Goal: Use online tool/utility: Utilize a website feature to perform a specific function

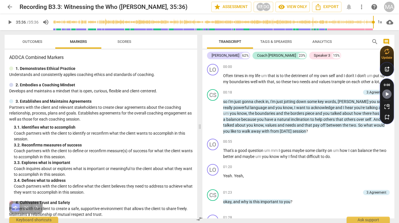
scroll to position [2801, 0]
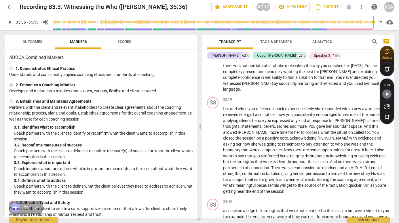
click at [392, 6] on div "MA" at bounding box center [389, 7] width 10 height 10
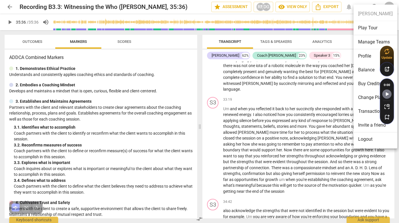
click at [385, 8] on ul "[PERSON_NAME] Play Tour Manage Teams Profile Balance Buy Credits Change Plan Tr…" at bounding box center [375, 77] width 44 height 144
click at [377, 13] on ul "[PERSON_NAME] Play Tour Manage Teams Profile Balance Buy Credits Change Plan Tr…" at bounding box center [375, 77] width 44 height 144
click at [9, 6] on div at bounding box center [199, 111] width 399 height 223
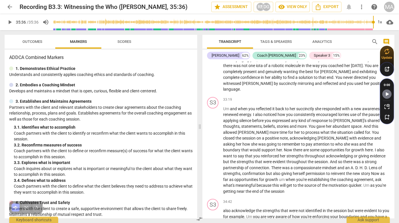
click at [10, 7] on span "arrow_back" at bounding box center [9, 6] width 7 height 7
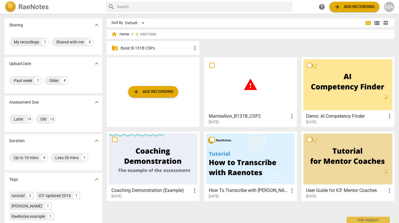
click at [270, 105] on div "warning" at bounding box center [250, 84] width 89 height 51
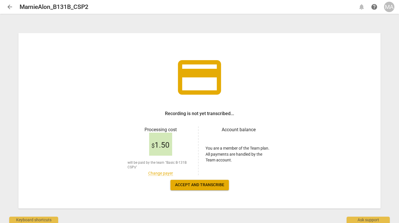
click at [320, 24] on div "credit_card Recording is not yet transcribed... Processing cost $ 1.50 will be …" at bounding box center [199, 119] width 399 height 208
click at [11, 7] on span "arrow_back" at bounding box center [9, 6] width 7 height 7
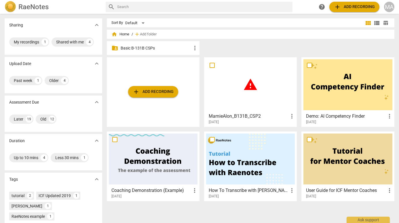
click at [152, 51] on div "folder_shared Basic B-131B CSPs more_vert" at bounding box center [153, 48] width 93 height 14
click at [140, 47] on p "Basic B-131B CSPs" at bounding box center [156, 48] width 71 height 6
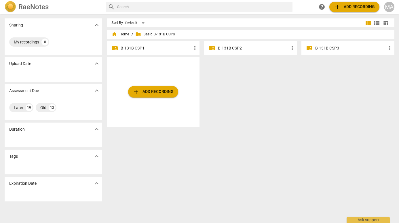
click at [229, 47] on p "B-131B CSP2" at bounding box center [253, 48] width 71 height 6
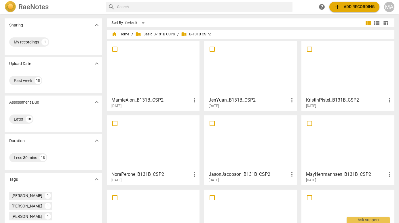
click at [168, 90] on div at bounding box center [153, 68] width 89 height 51
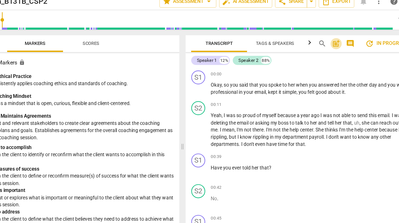
click at [326, 43] on span "post_add" at bounding box center [326, 41] width 7 height 7
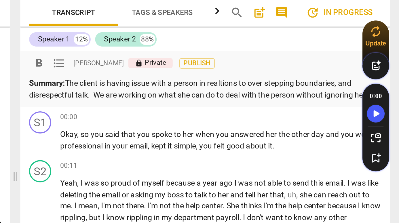
click at [376, 85] on p "Summary: The client is having issue with a person in realtions to over stepping…" at bounding box center [298, 81] width 183 height 12
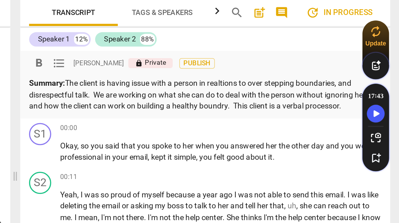
click at [305, 90] on p "Summary: The client is having issue with a person in realtions to over stepping…" at bounding box center [298, 84] width 183 height 18
click at [372, 90] on p "Summary: The client is having issue with a person in realtions to over stepping…" at bounding box center [298, 84] width 183 height 18
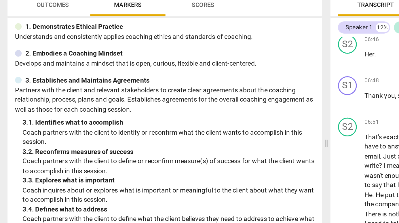
scroll to position [1, 0]
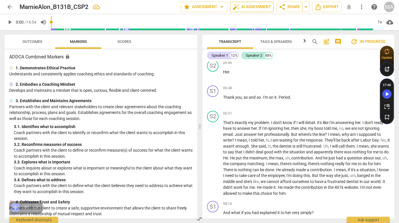
click at [250, 5] on span "auto_fix_high AI Assessment" at bounding box center [251, 6] width 39 height 7
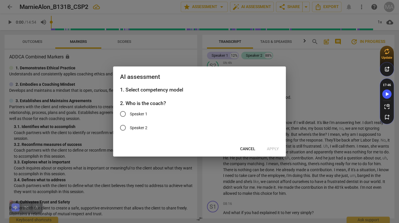
click at [344, 89] on div at bounding box center [199, 111] width 399 height 223
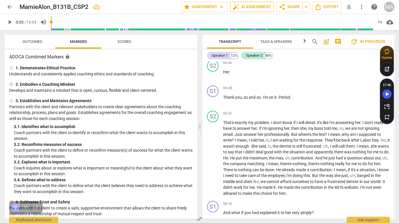
click at [256, 6] on span "auto_fix_high AI Assessment" at bounding box center [251, 6] width 39 height 7
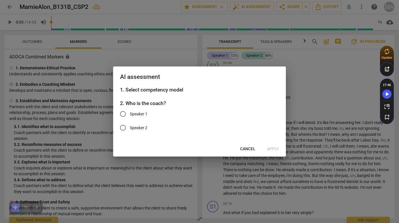
click at [124, 115] on input "Speaker 1" at bounding box center [123, 114] width 14 height 14
radio input "true"
click at [275, 150] on span "Apply" at bounding box center [273, 149] width 12 height 6
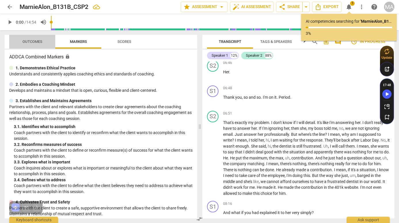
click at [30, 40] on span "Outcomes" at bounding box center [32, 41] width 20 height 4
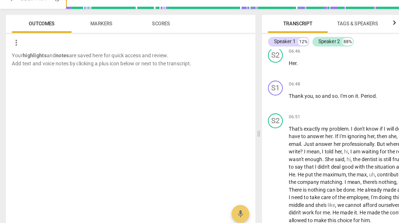
click at [119, 43] on span "Scores" at bounding box center [124, 41] width 14 height 4
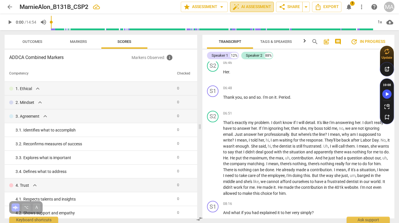
click at [246, 9] on span "auto_fix_high AI Assessment" at bounding box center [251, 6] width 39 height 7
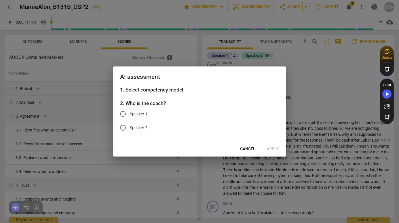
click at [124, 114] on input "Speaker 1" at bounding box center [123, 114] width 14 height 14
radio input "true"
click at [273, 151] on span "Apply" at bounding box center [273, 149] width 12 height 6
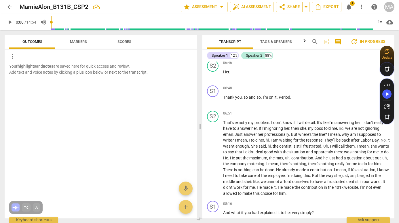
click at [80, 40] on span "Markers" at bounding box center [78, 41] width 17 height 4
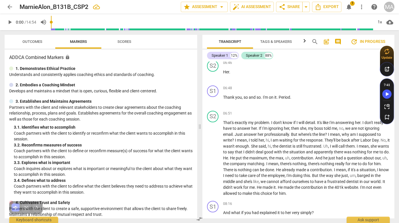
click at [121, 41] on span "Scores" at bounding box center [124, 41] width 14 height 4
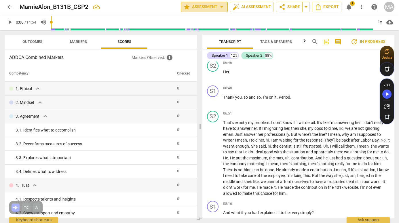
click at [192, 9] on span "star Assessment arrow_drop_down" at bounding box center [204, 6] width 42 height 7
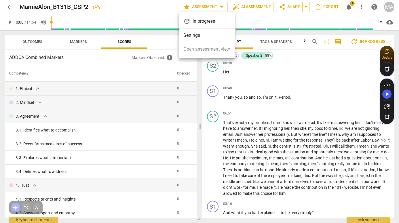
click at [260, 7] on div at bounding box center [199, 111] width 399 height 223
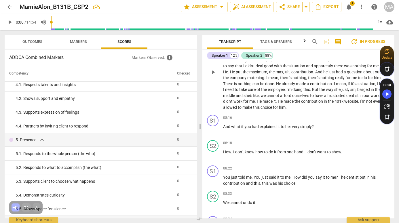
scroll to position [1008, 0]
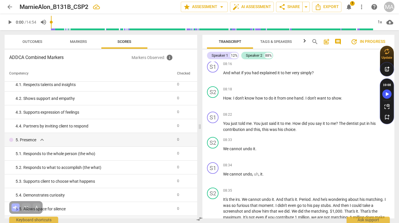
click at [36, 41] on span "Outcomes" at bounding box center [32, 41] width 20 height 4
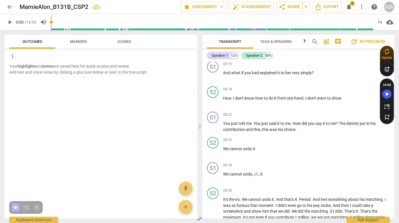
click at [80, 39] on span "Markers" at bounding box center [78, 42] width 31 height 8
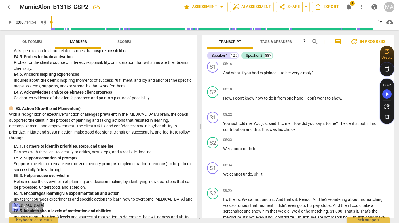
scroll to position [1507, 0]
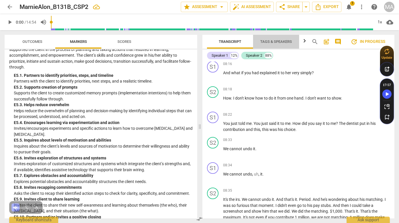
click at [285, 43] on span "Tags & Speakers" at bounding box center [276, 41] width 32 height 4
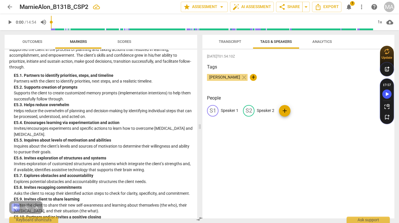
click at [226, 48] on button "Transcript" at bounding box center [230, 42] width 46 height 14
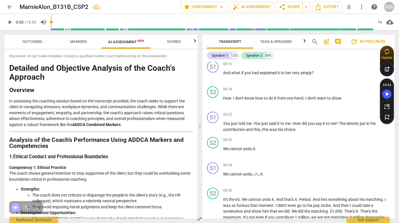
scroll to position [0, 0]
